Goal: Information Seeking & Learning: Learn about a topic

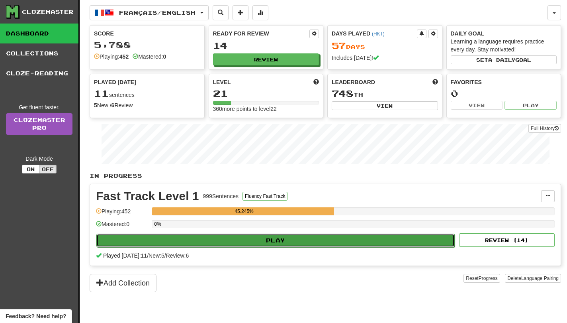
click at [286, 241] on button "Play" at bounding box center [275, 240] width 359 height 14
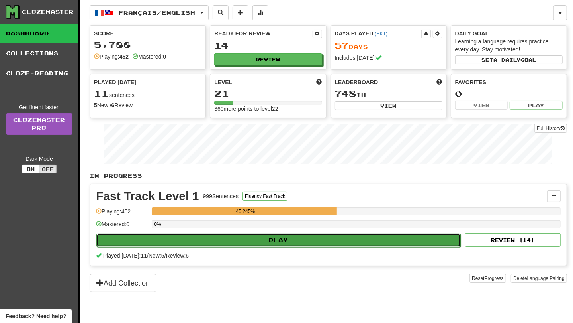
select select "**"
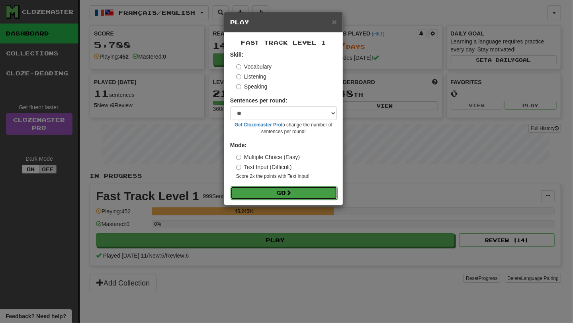
click at [308, 192] on button "Go" at bounding box center [284, 193] width 107 height 14
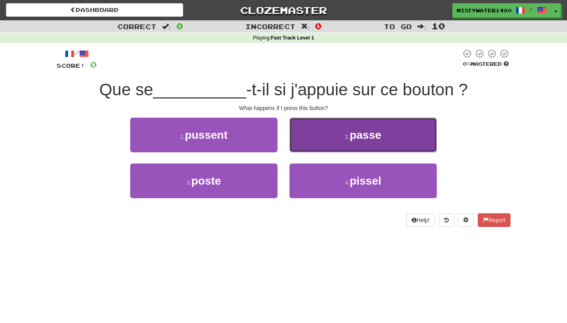
click at [378, 133] on span "passe" at bounding box center [365, 135] width 31 height 12
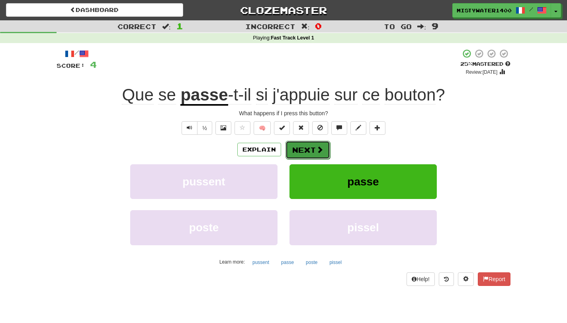
click at [319, 152] on span at bounding box center [319, 149] width 7 height 7
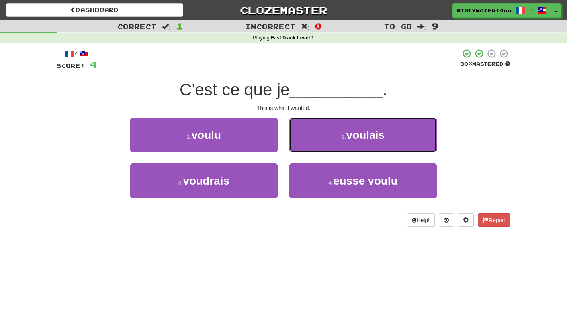
click at [368, 124] on button "2 . voulais" at bounding box center [363, 135] width 147 height 35
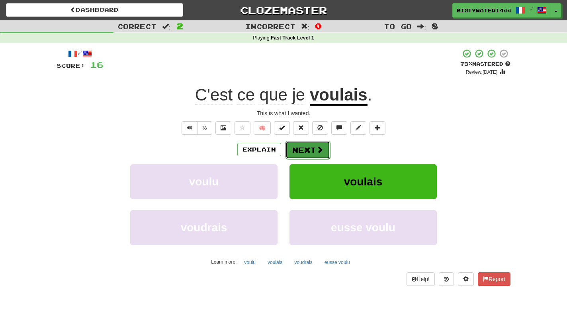
click at [307, 150] on button "Next" at bounding box center [308, 150] width 45 height 18
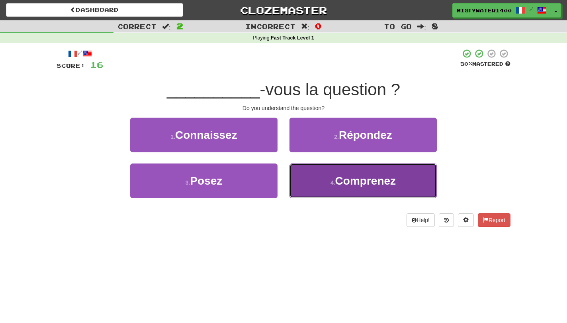
click at [335, 183] on small "4 ." at bounding box center [333, 182] width 5 height 6
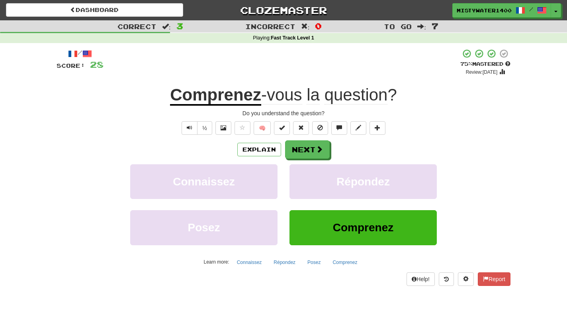
click at [331, 151] on div "Explain Next" at bounding box center [284, 149] width 454 height 18
click at [321, 153] on span at bounding box center [319, 149] width 7 height 7
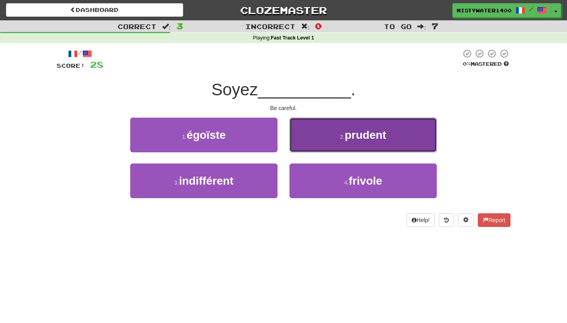
click at [333, 151] on button "2 . prudent" at bounding box center [363, 135] width 147 height 35
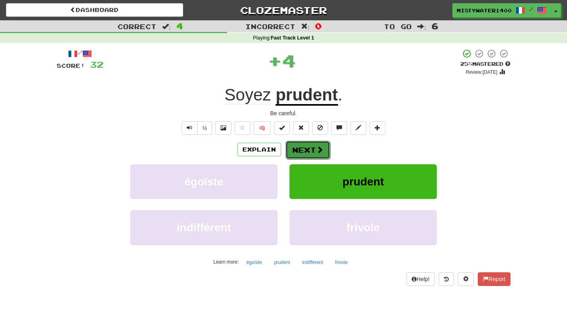
click at [322, 158] on button "Next" at bounding box center [308, 150] width 45 height 18
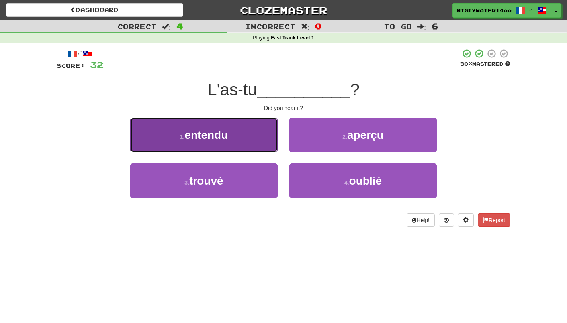
click at [249, 140] on button "1 . entendu" at bounding box center [203, 135] width 147 height 35
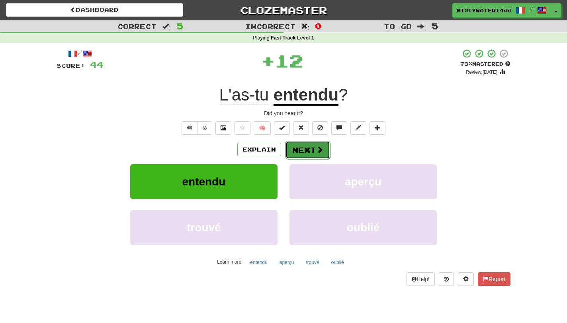
click at [326, 153] on button "Next" at bounding box center [308, 150] width 45 height 18
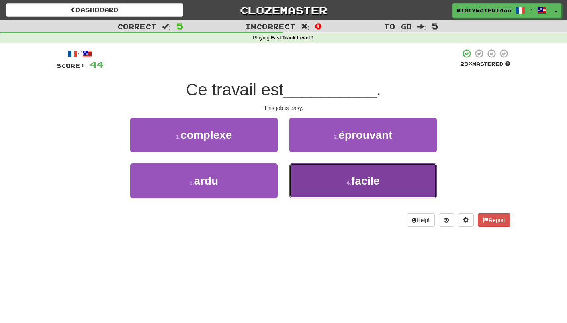
click at [375, 192] on button "4 . facile" at bounding box center [363, 180] width 147 height 35
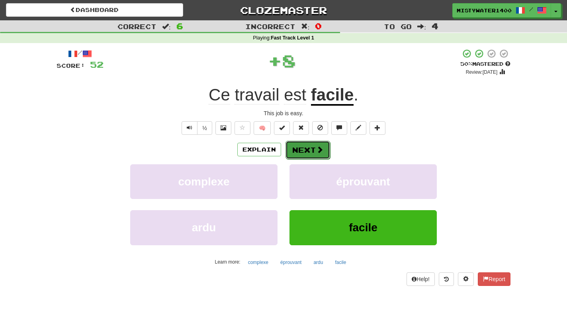
click at [313, 148] on button "Next" at bounding box center [308, 150] width 45 height 18
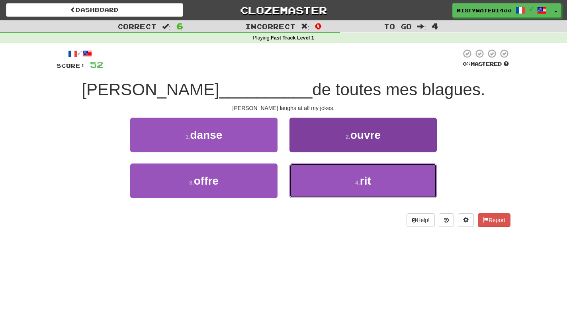
click at [307, 183] on button "4 . rit" at bounding box center [363, 180] width 147 height 35
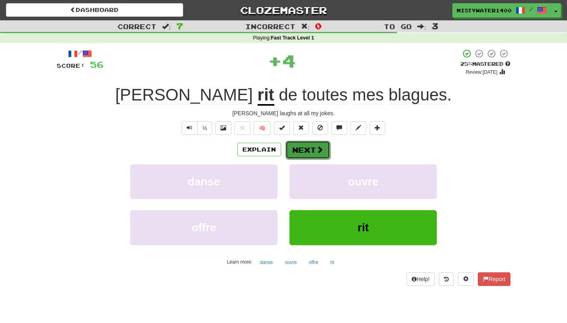
click at [301, 154] on button "Next" at bounding box center [308, 150] width 45 height 18
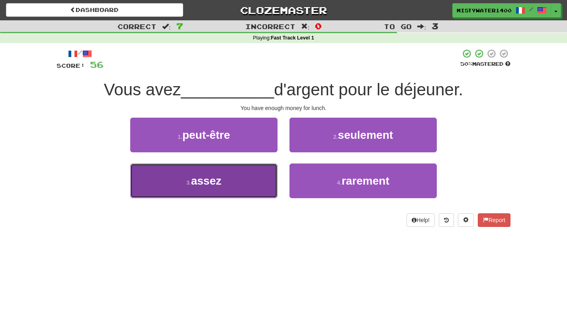
click at [231, 171] on button "3 . assez" at bounding box center [203, 180] width 147 height 35
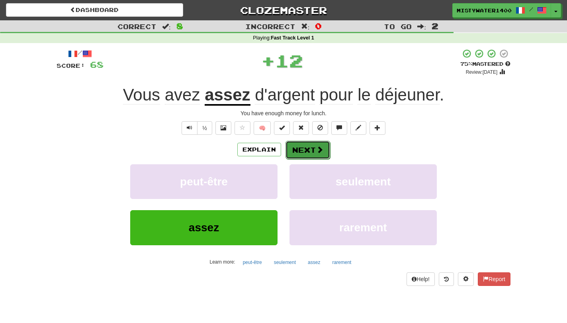
click at [306, 151] on button "Next" at bounding box center [308, 150] width 45 height 18
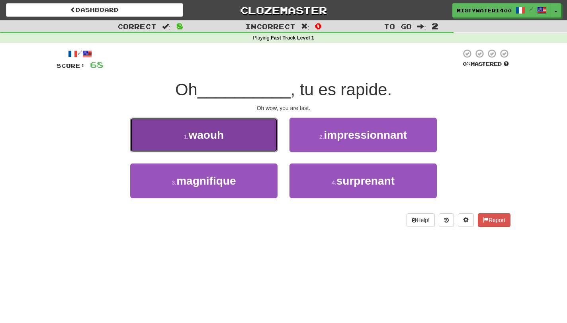
click at [242, 139] on button "1 . waouh" at bounding box center [203, 135] width 147 height 35
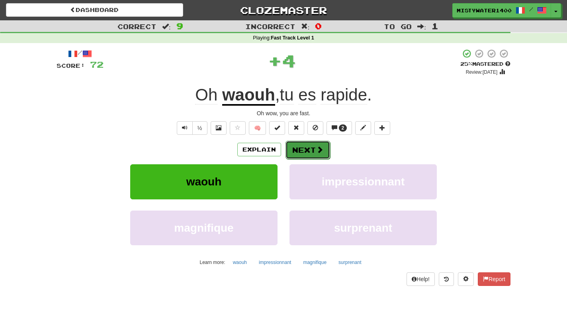
click at [307, 155] on button "Next" at bounding box center [308, 150] width 45 height 18
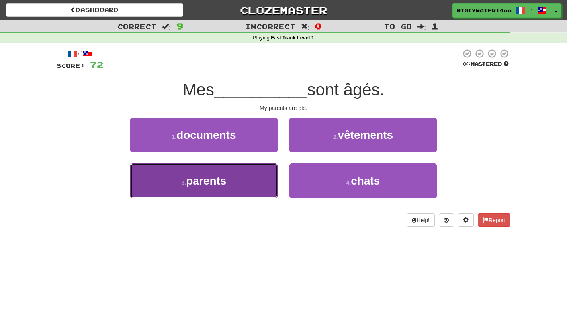
click at [239, 181] on button "3 . parents" at bounding box center [203, 180] width 147 height 35
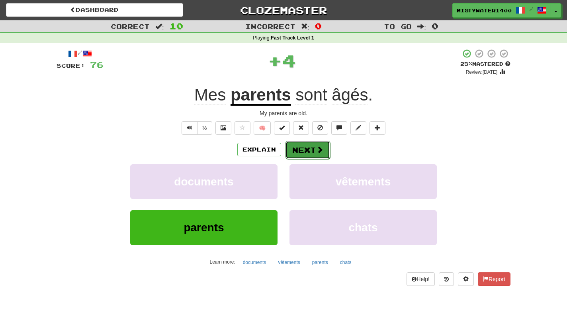
click at [324, 145] on button "Next" at bounding box center [308, 150] width 45 height 18
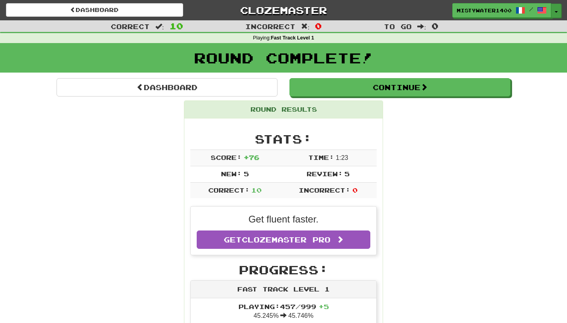
click at [556, 11] on span "button" at bounding box center [556, 12] width 3 height 2
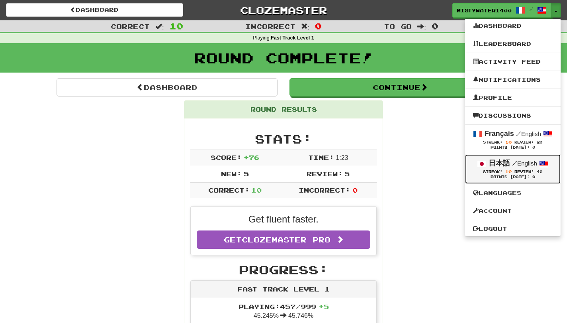
click at [500, 167] on strong "日本語" at bounding box center [500, 163] width 22 height 8
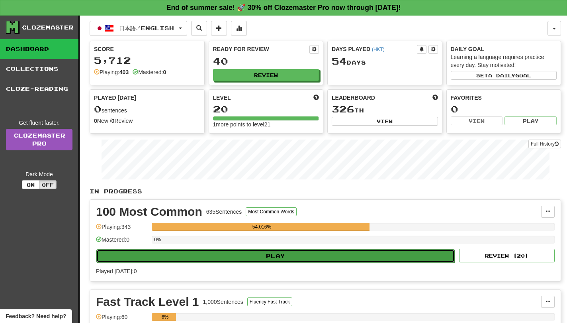
click at [368, 259] on button "Play" at bounding box center [275, 256] width 359 height 14
select select "**"
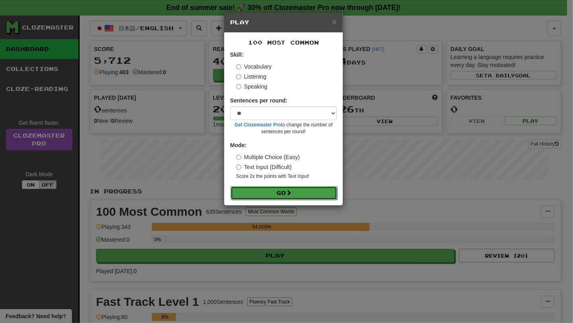
click at [319, 197] on button "Go" at bounding box center [284, 193] width 107 height 14
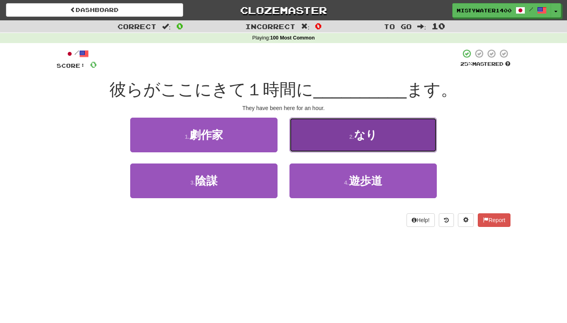
click at [328, 147] on button "2 . なり" at bounding box center [363, 135] width 147 height 35
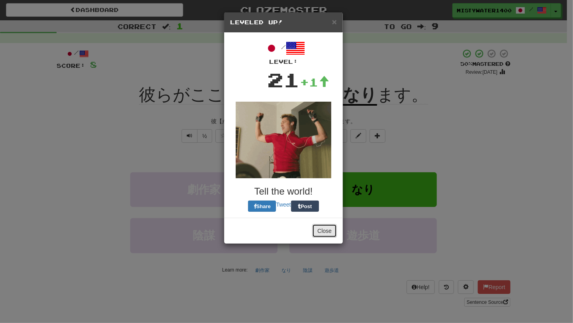
click at [330, 229] on button "Close" at bounding box center [324, 231] width 25 height 14
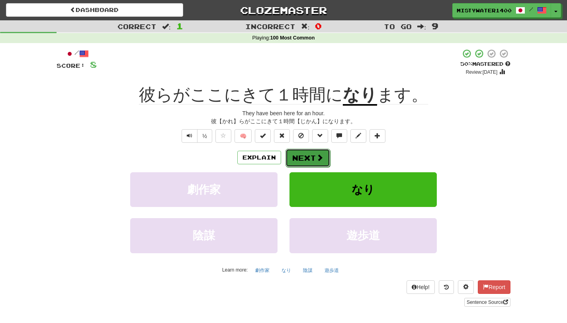
click at [320, 161] on span at bounding box center [319, 157] width 7 height 7
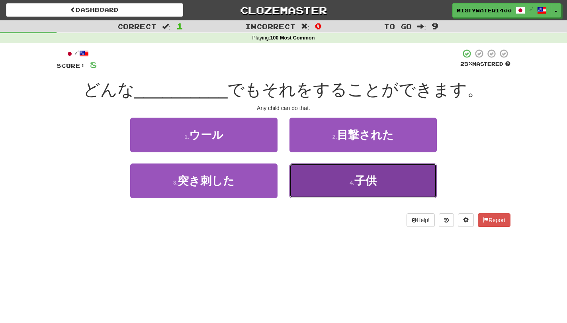
click at [316, 189] on button "4 . 子供" at bounding box center [363, 180] width 147 height 35
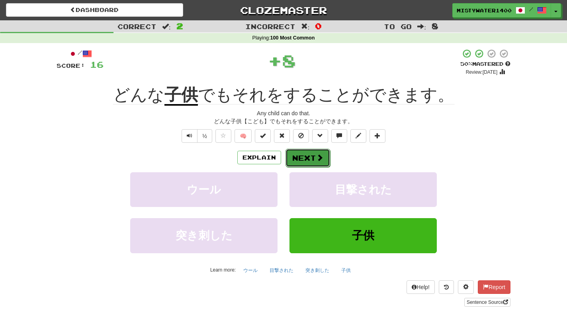
click at [318, 157] on span at bounding box center [319, 157] width 7 height 7
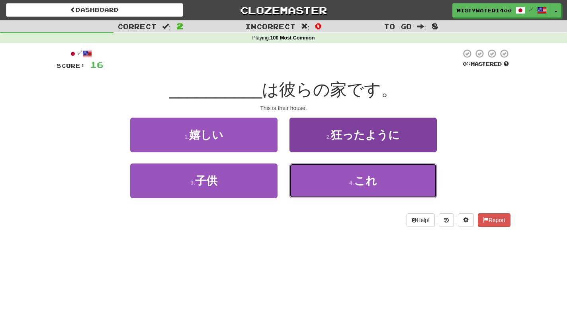
click at [326, 187] on button "4 . これ" at bounding box center [363, 180] width 147 height 35
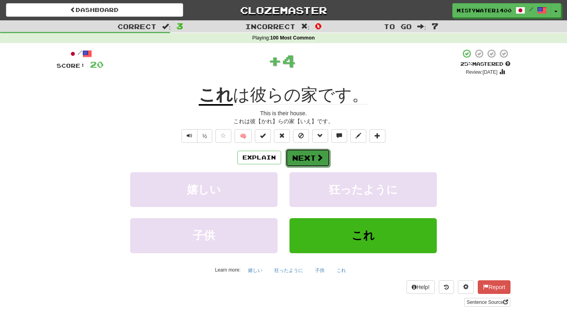
click at [319, 159] on span at bounding box center [319, 157] width 7 height 7
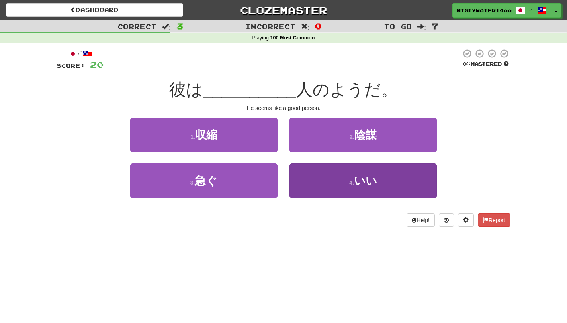
click at [349, 198] on div "4 . いい" at bounding box center [363, 186] width 159 height 46
click at [346, 190] on button "4 . いい" at bounding box center [363, 180] width 147 height 35
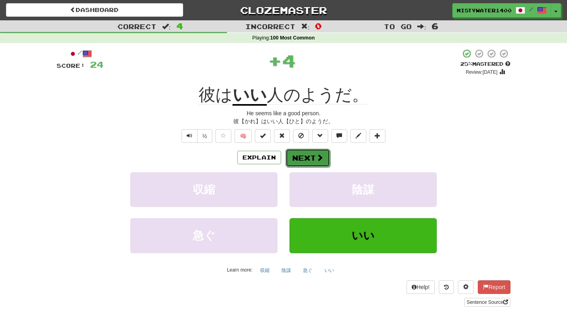
click at [318, 159] on span at bounding box center [319, 157] width 7 height 7
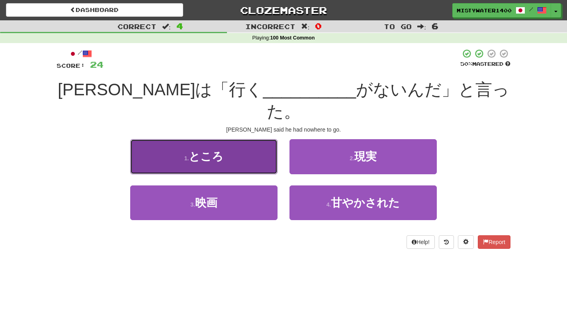
click at [246, 139] on button "1 . ところ" at bounding box center [203, 156] width 147 height 35
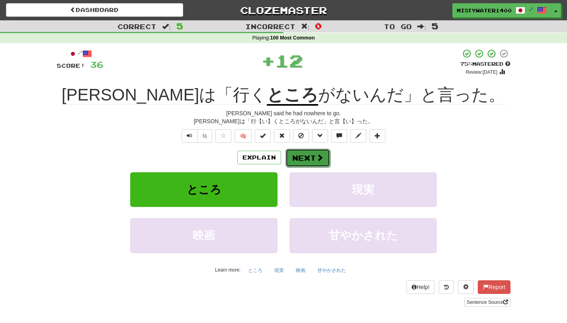
click at [318, 161] on span at bounding box center [319, 157] width 7 height 7
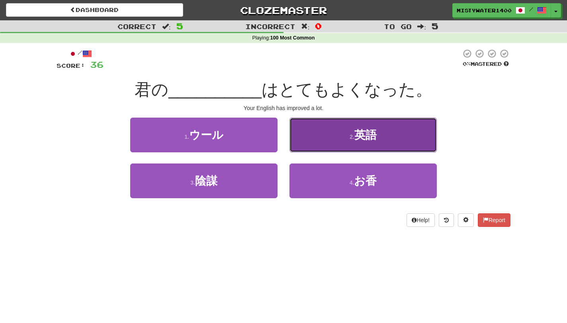
click at [331, 121] on button "2 . 英語" at bounding box center [363, 135] width 147 height 35
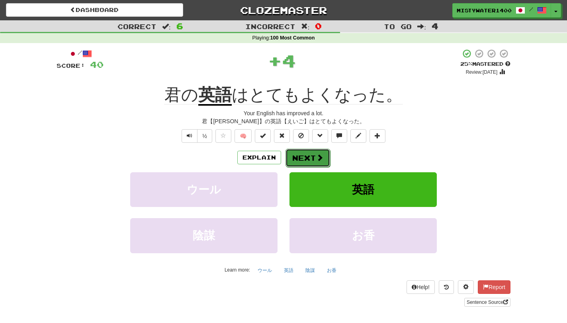
click at [307, 161] on button "Next" at bounding box center [308, 158] width 45 height 18
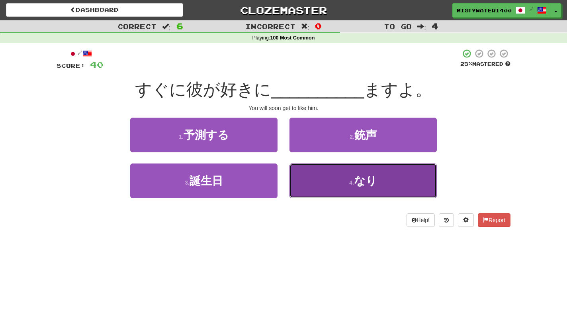
click at [395, 182] on button "4 . なり" at bounding box center [363, 180] width 147 height 35
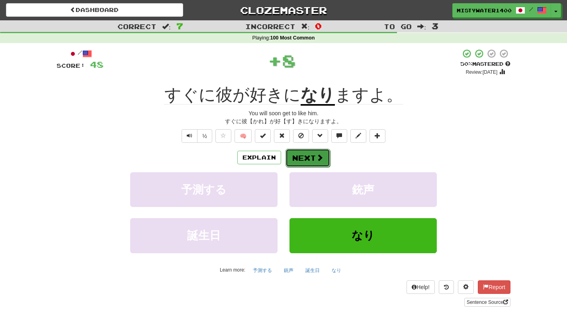
click at [303, 158] on button "Next" at bounding box center [308, 158] width 45 height 18
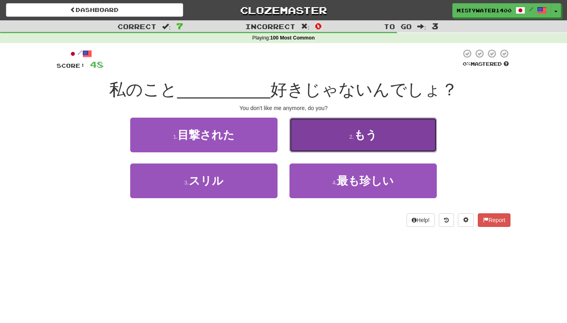
click at [345, 145] on button "2 . もう" at bounding box center [363, 135] width 147 height 35
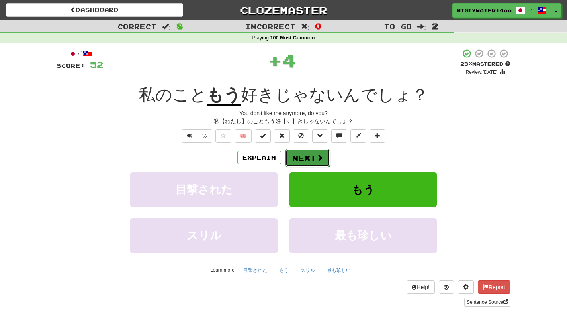
click at [314, 153] on button "Next" at bounding box center [308, 158] width 45 height 18
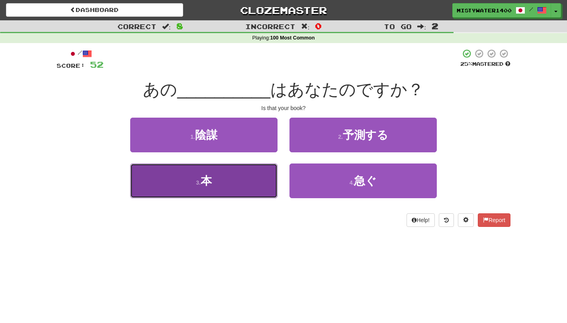
click at [255, 185] on button "3 . 本" at bounding box center [203, 180] width 147 height 35
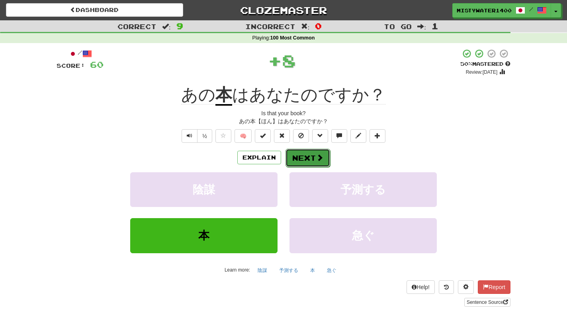
click at [321, 161] on span at bounding box center [319, 157] width 7 height 7
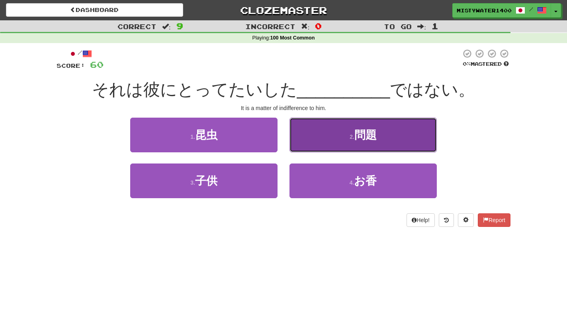
click at [347, 137] on button "2 . 問題" at bounding box center [363, 135] width 147 height 35
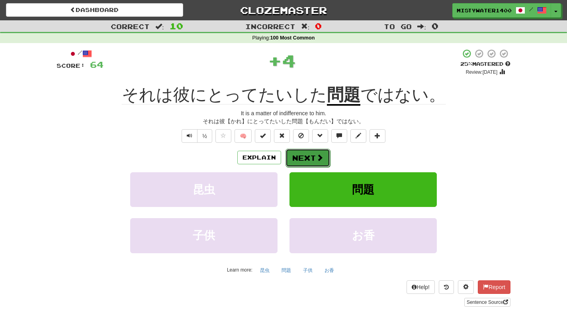
click at [317, 159] on span at bounding box center [319, 157] width 7 height 7
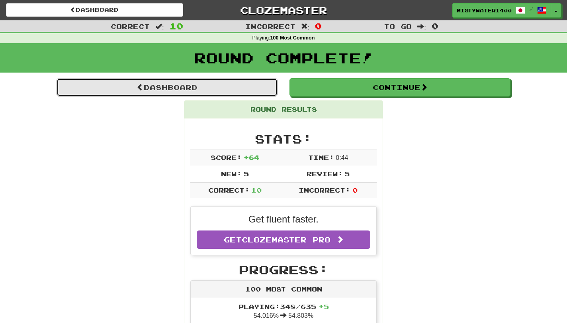
click at [204, 89] on link "Dashboard" at bounding box center [167, 87] width 221 height 18
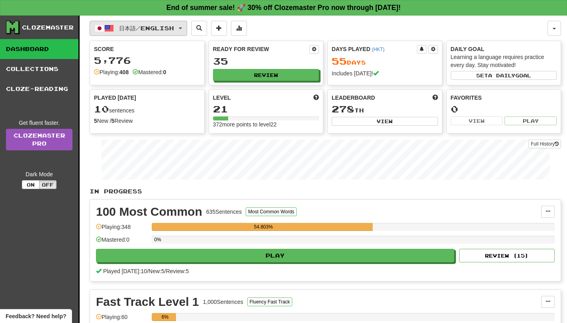
click at [186, 25] on button "日本語 / English" at bounding box center [139, 28] width 98 height 15
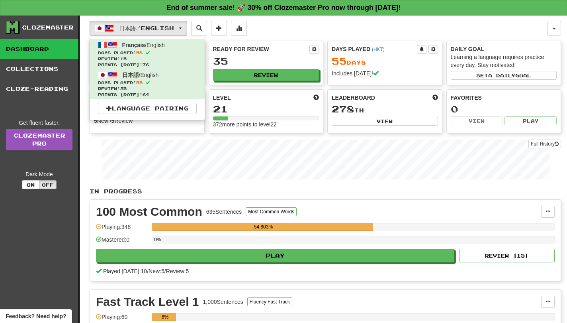
click at [280, 29] on div "日本語 / English Français / English Days Played: 58 Review: 15 Points [DATE]: 76 日…" at bounding box center [319, 28] width 458 height 15
